Goal: Information Seeking & Learning: Check status

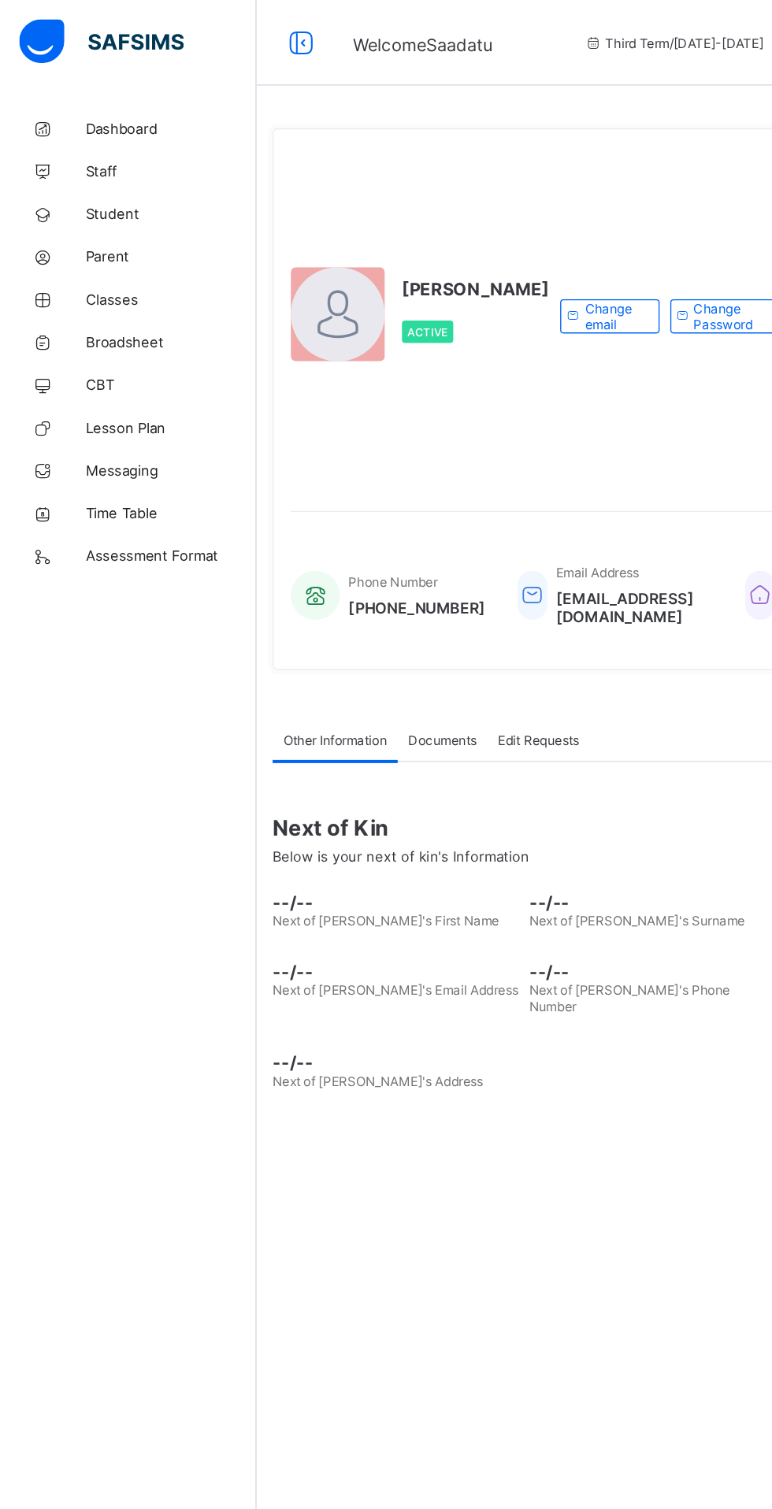
click at [96, 154] on span "Student" at bounding box center [126, 157] width 126 height 13
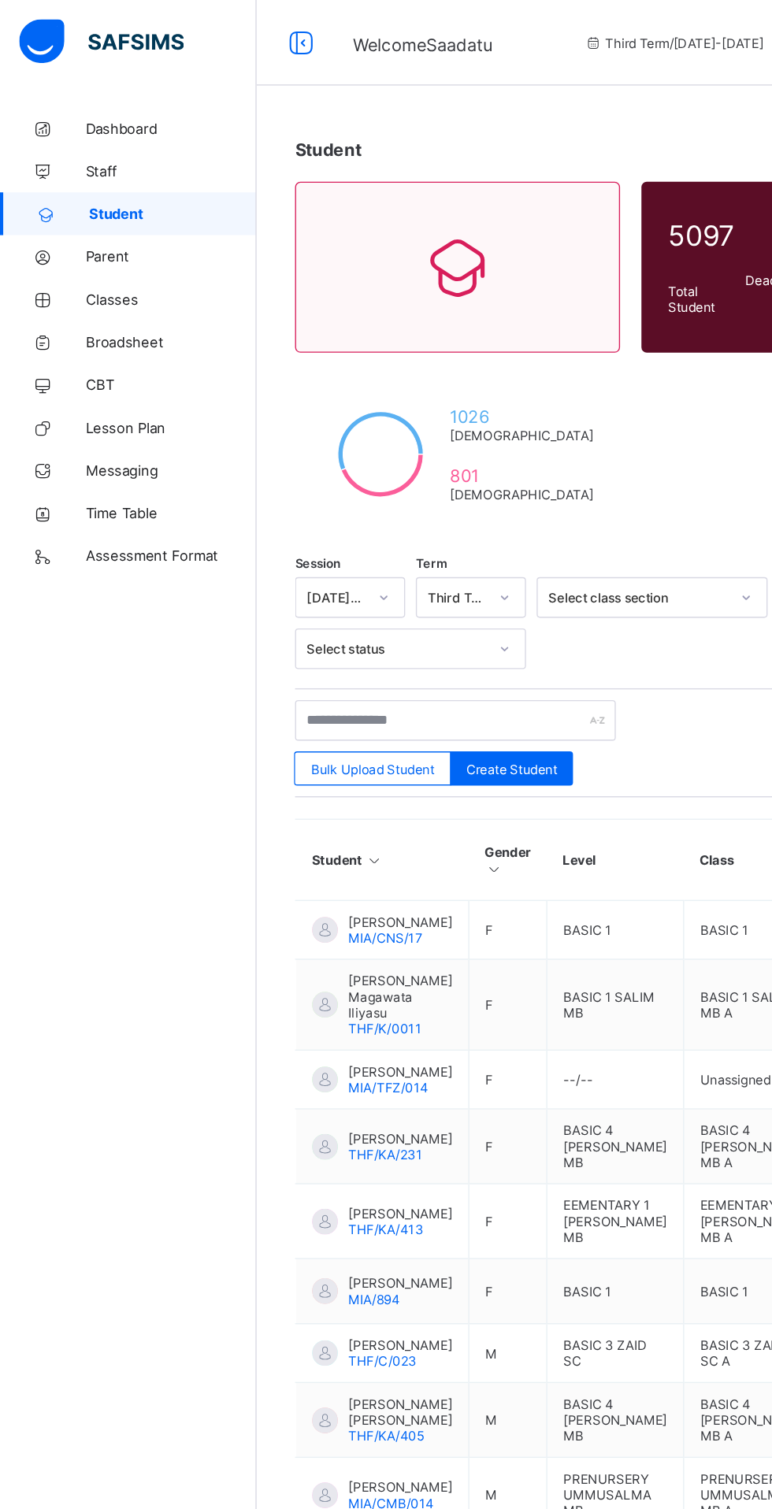
click at [89, 217] on span "Classes" at bounding box center [126, 220] width 126 height 13
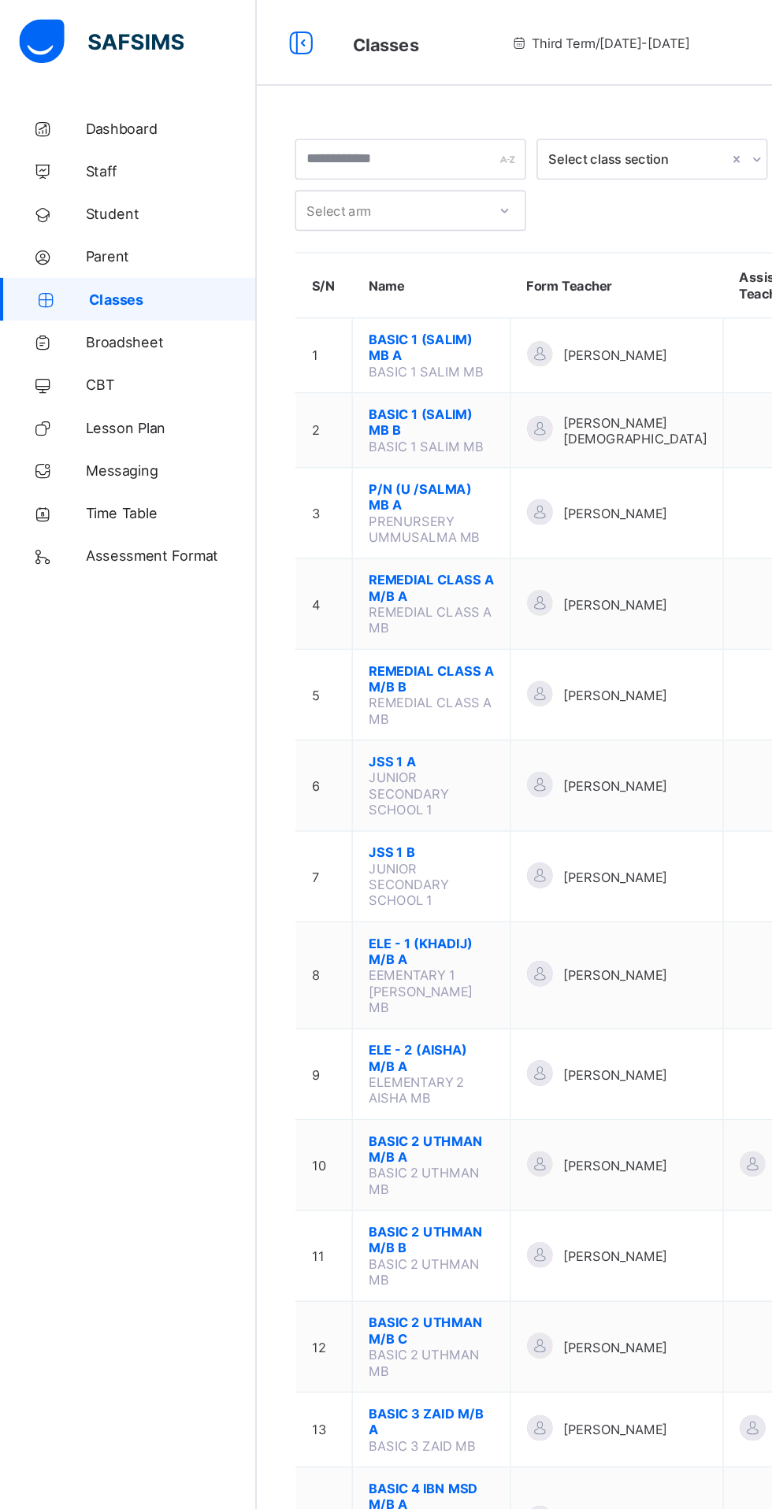
click at [309, 622] on span "JSS 1 B" at bounding box center [318, 628] width 92 height 12
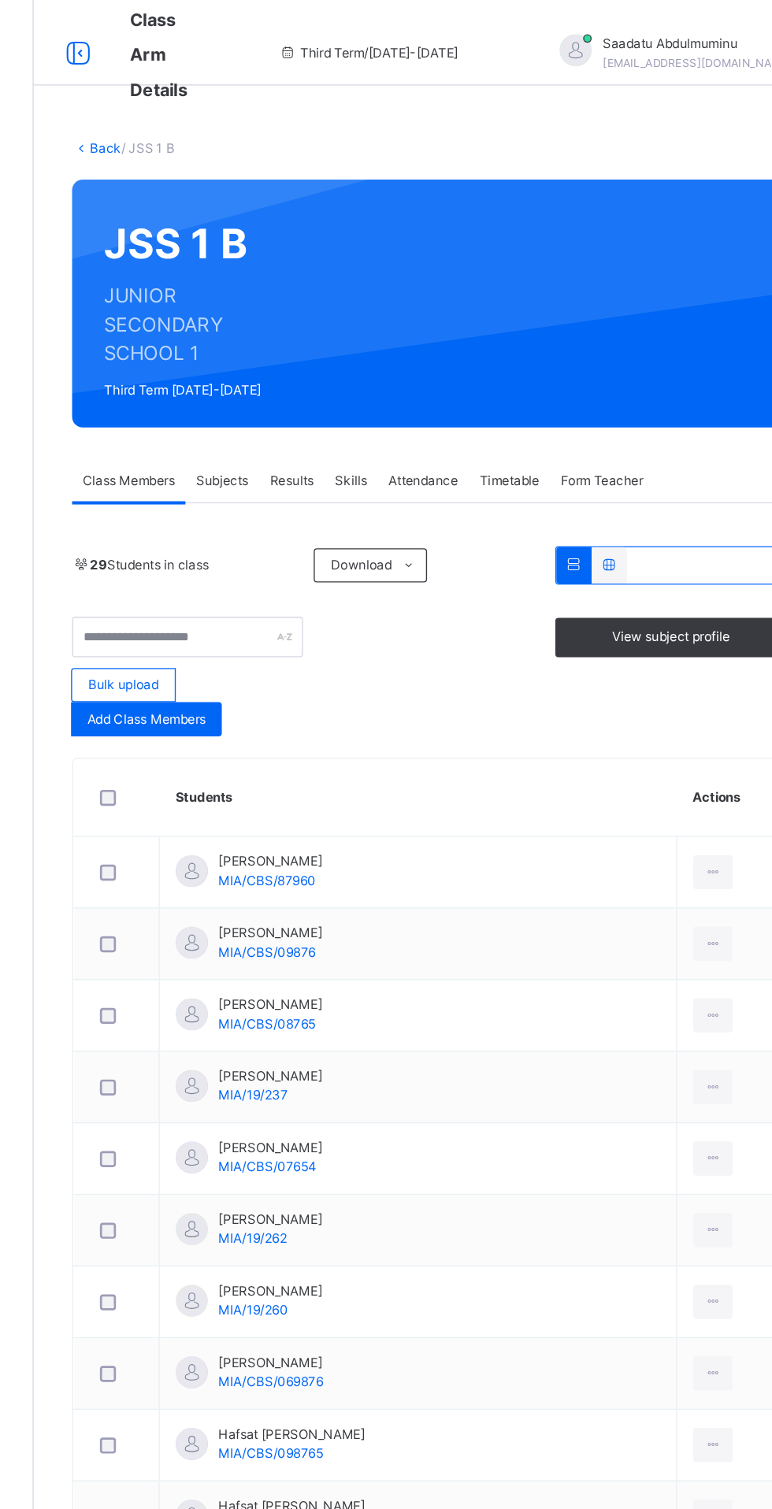
click at [111, 248] on span "Broadsheet" at bounding box center [126, 252] width 126 height 16
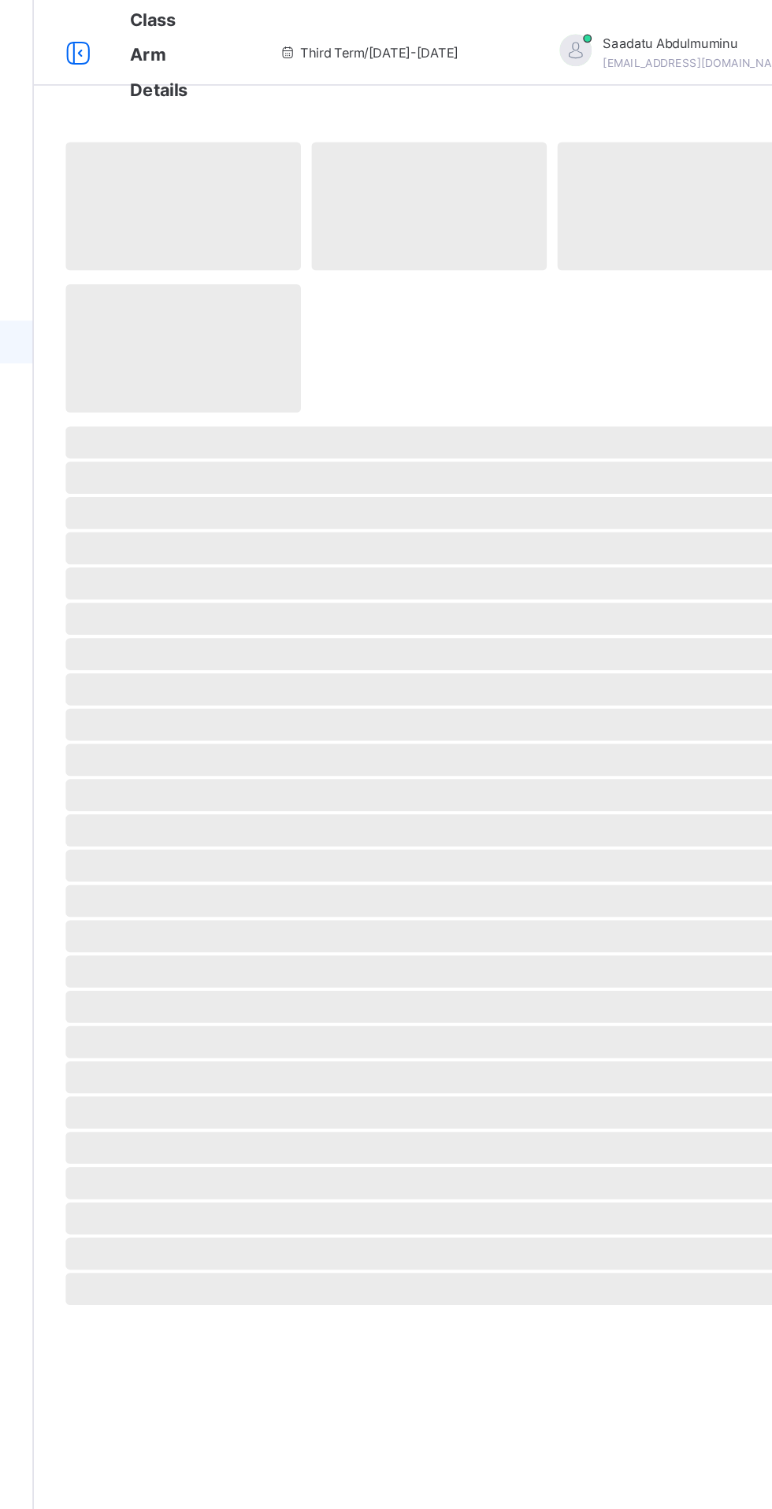
click at [96, 251] on span "Broadsheet" at bounding box center [127, 252] width 124 height 16
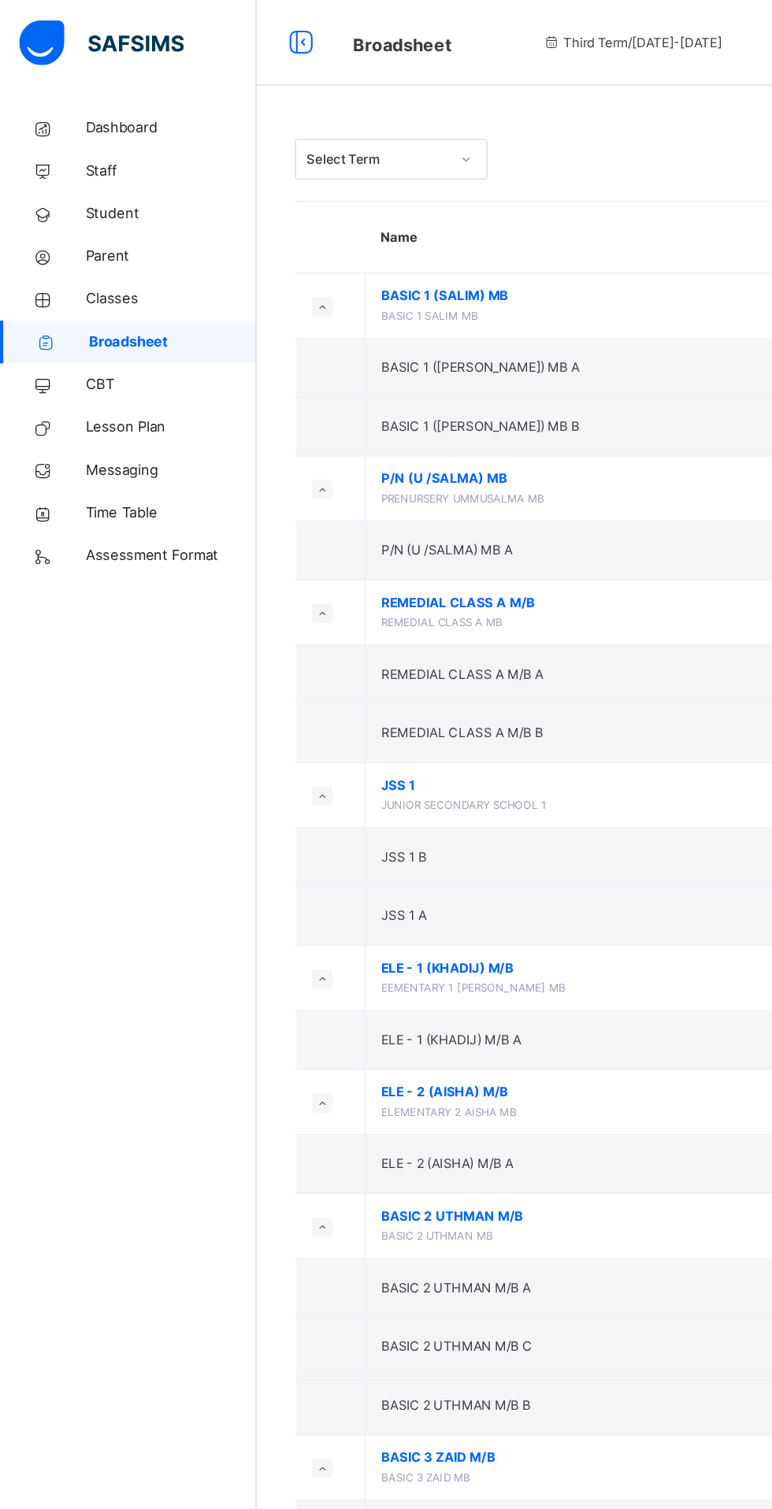
click at [354, 634] on td "JSS 1 B" at bounding box center [427, 631] width 316 height 43
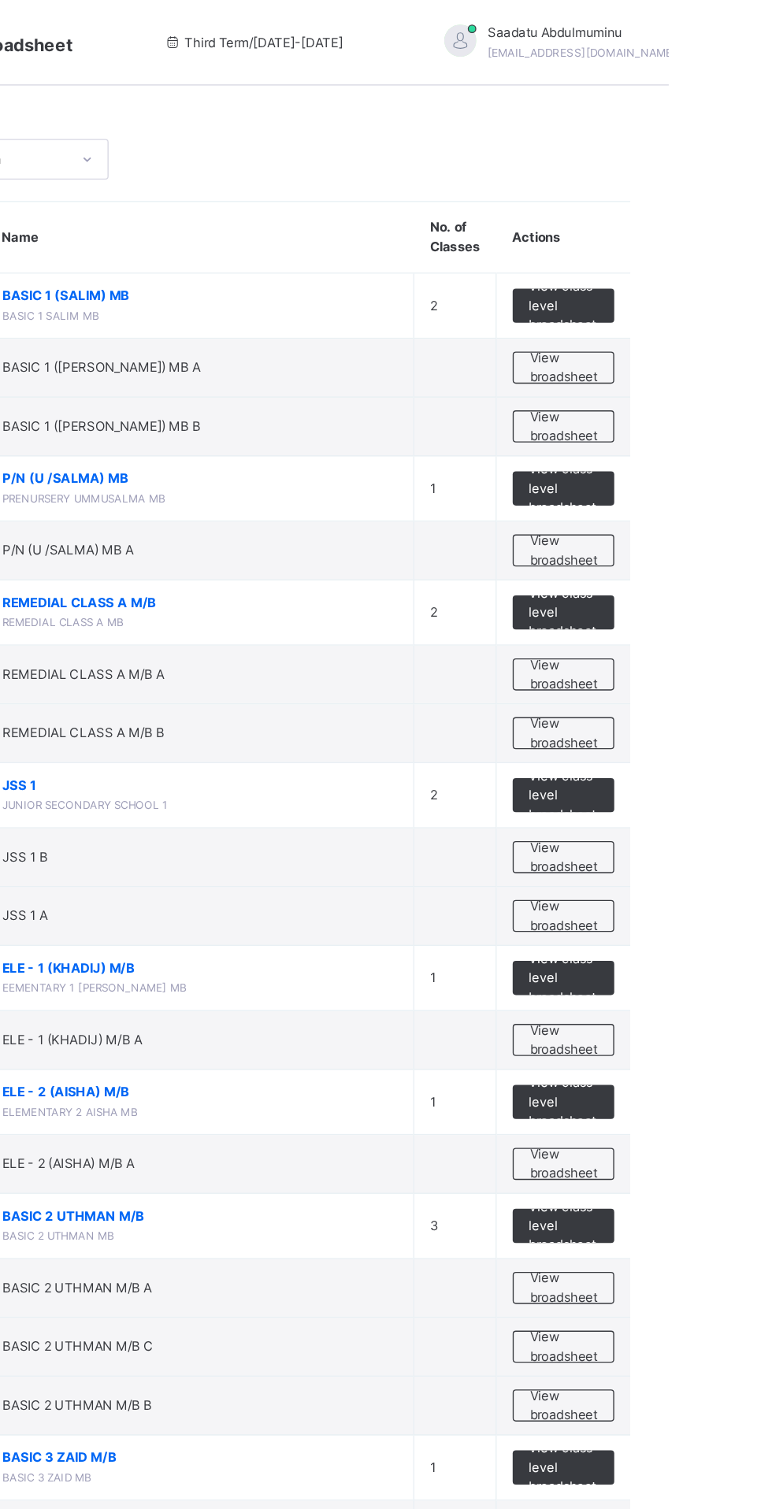
click at [691, 634] on span "View broadsheet" at bounding box center [695, 632] width 50 height 28
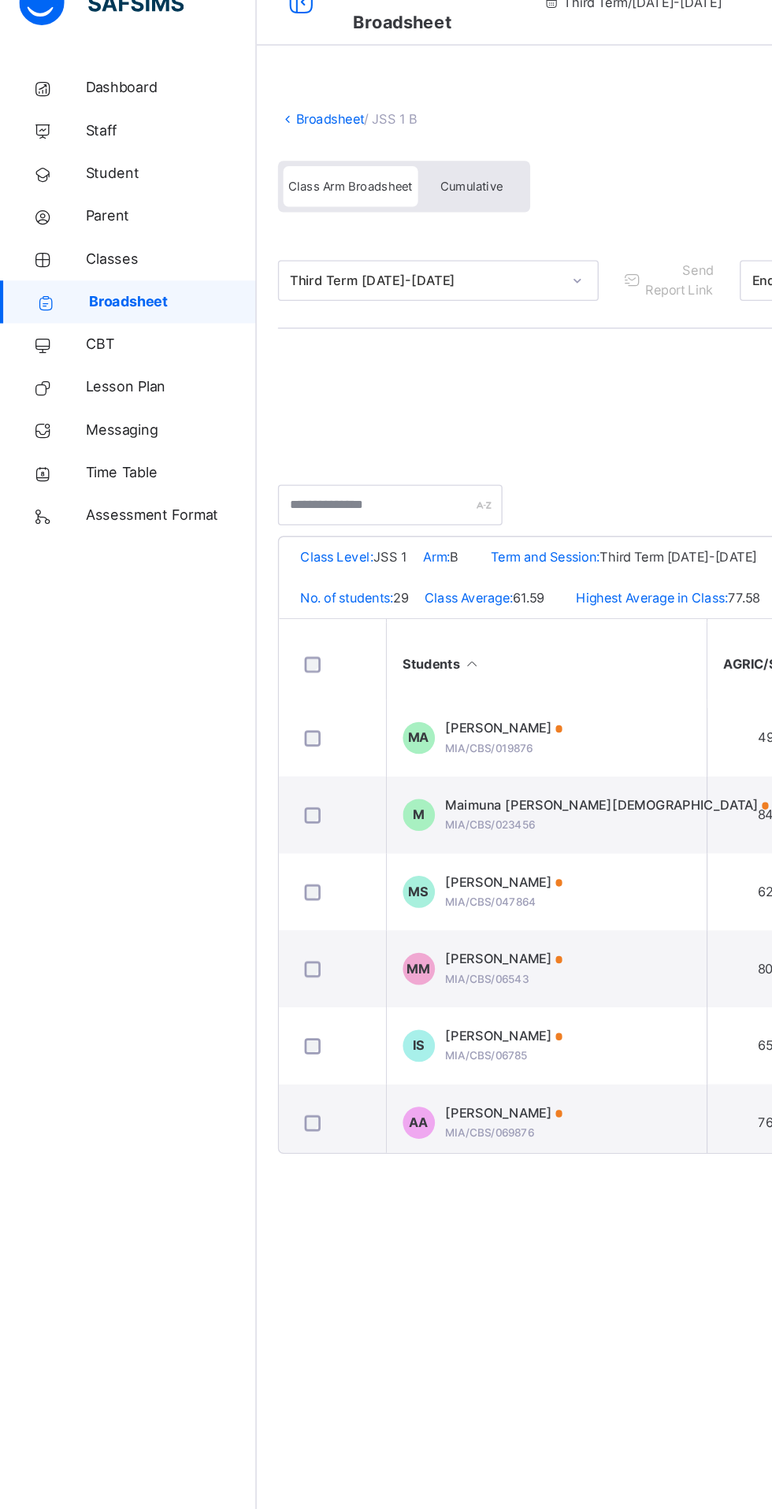
scroll to position [629, 0]
click at [374, 694] on span "MIA/CBS/047864" at bounding box center [361, 695] width 67 height 9
